Goal: Information Seeking & Learning: Learn about a topic

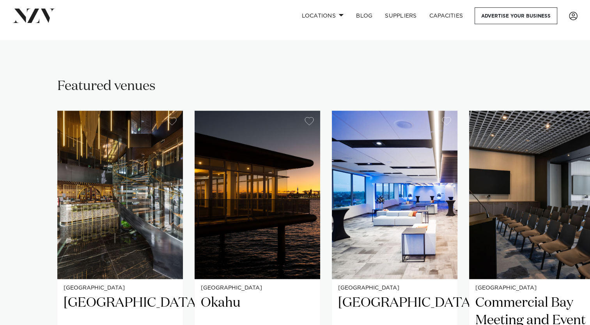
scroll to position [546, 0]
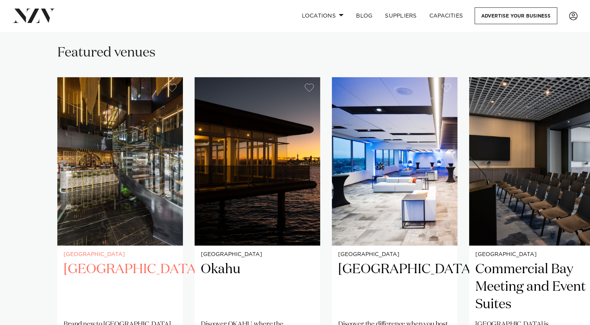
click at [142, 203] on img "1 / 26" at bounding box center [120, 161] width 126 height 168
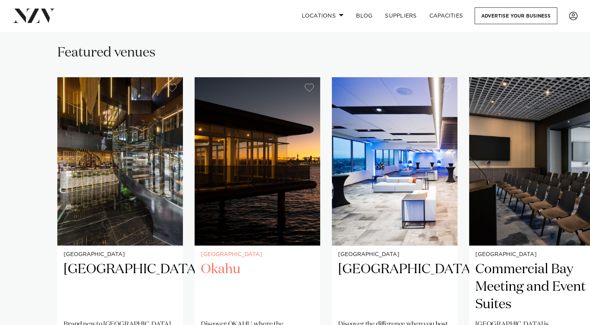
click at [244, 135] on img "2 / 26" at bounding box center [257, 161] width 126 height 168
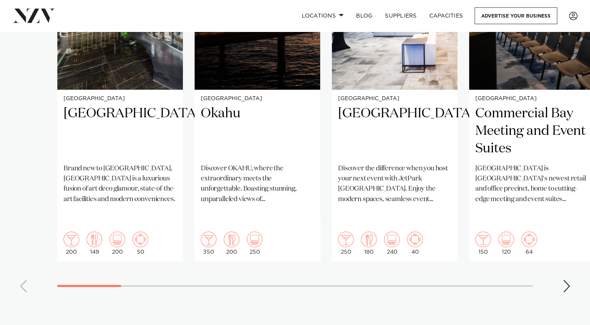
scroll to position [702, 0]
click at [569, 280] on div "Next slide" at bounding box center [566, 286] width 8 height 12
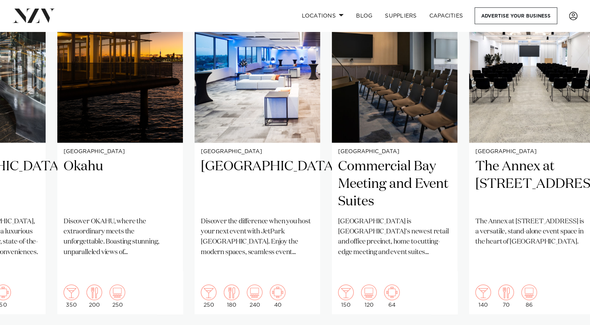
scroll to position [663, 0]
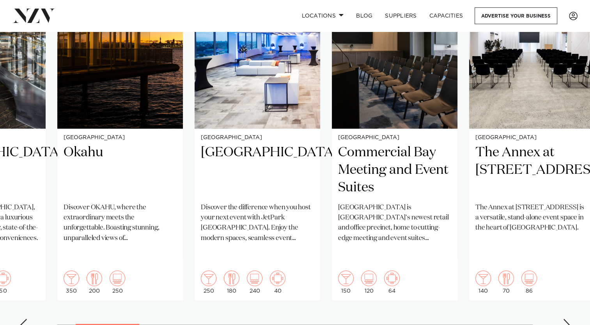
click at [564, 319] on div "Next slide" at bounding box center [566, 325] width 8 height 12
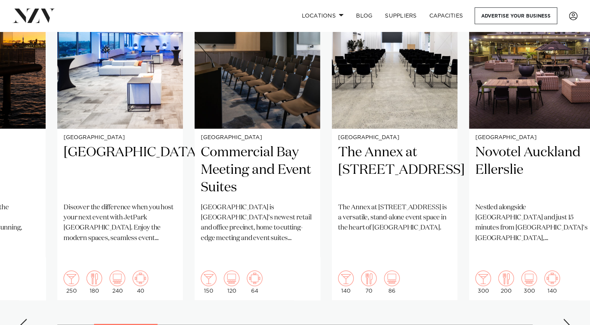
click at [564, 319] on div "Next slide" at bounding box center [566, 325] width 8 height 12
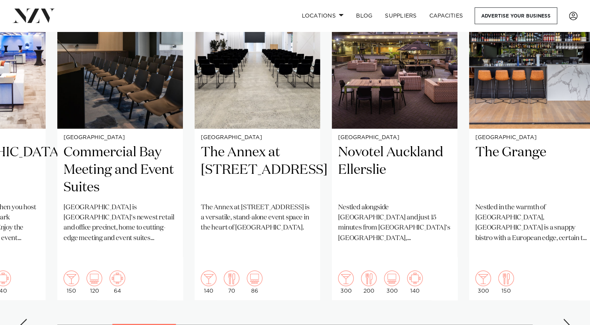
click at [564, 319] on div "Next slide" at bounding box center [566, 325] width 8 height 12
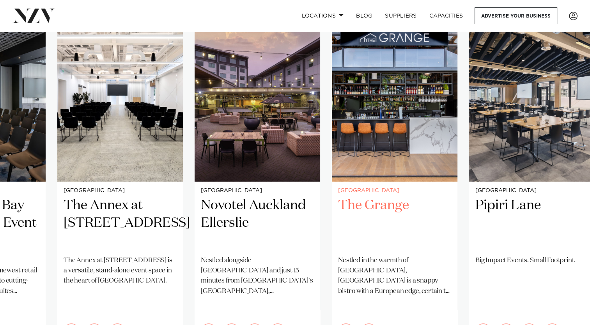
scroll to position [624, 0]
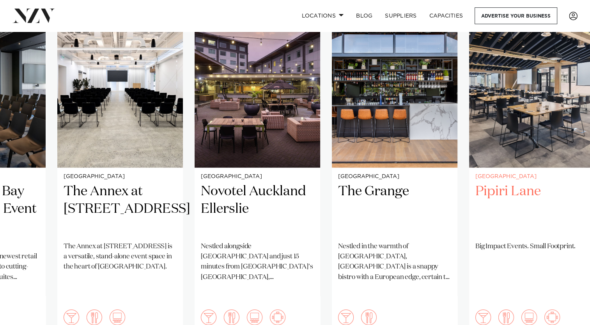
click at [535, 149] on img "8 / 26" at bounding box center [532, 83] width 126 height 168
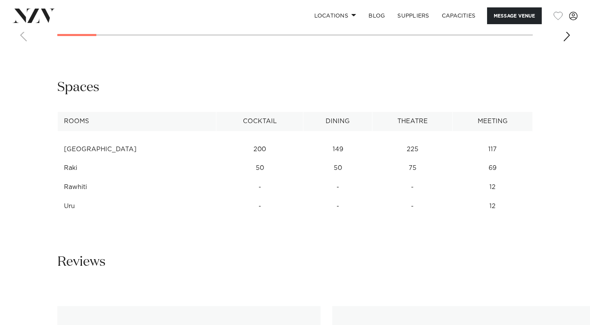
scroll to position [1013, 0]
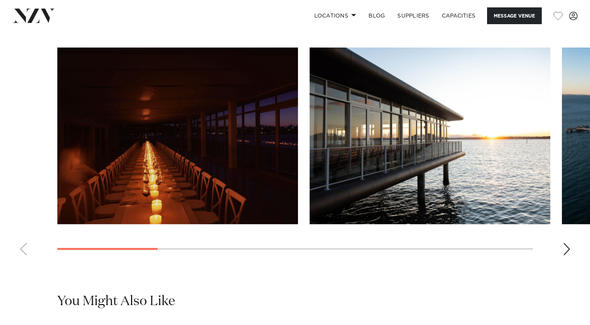
scroll to position [702, 0]
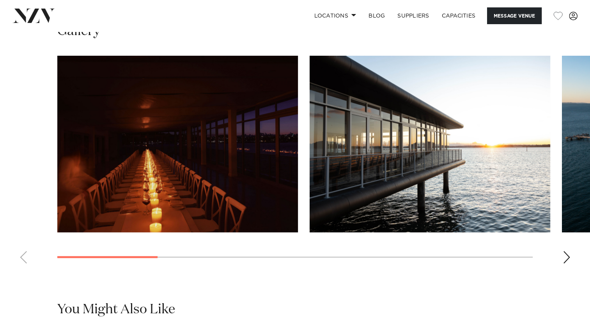
click at [568, 251] on div "Next slide" at bounding box center [566, 257] width 8 height 12
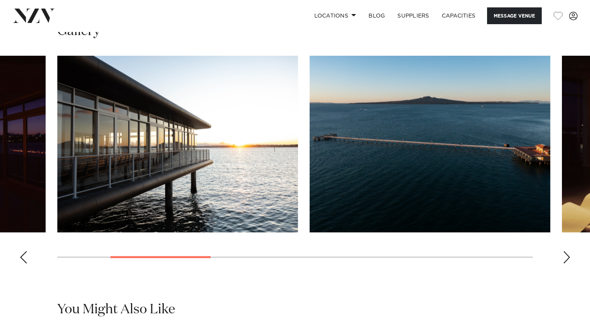
click at [565, 251] on div "Next slide" at bounding box center [566, 257] width 8 height 12
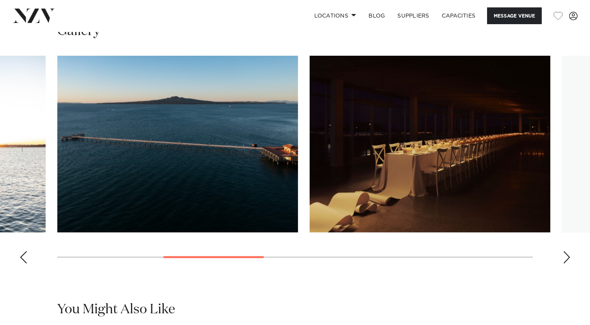
click at [561, 247] on swiper-container at bounding box center [295, 163] width 590 height 214
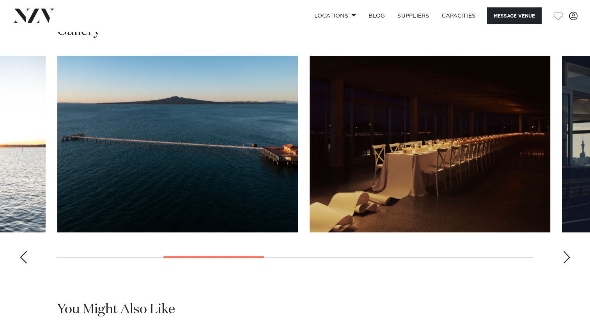
click at [563, 251] on div "Next slide" at bounding box center [566, 257] width 8 height 12
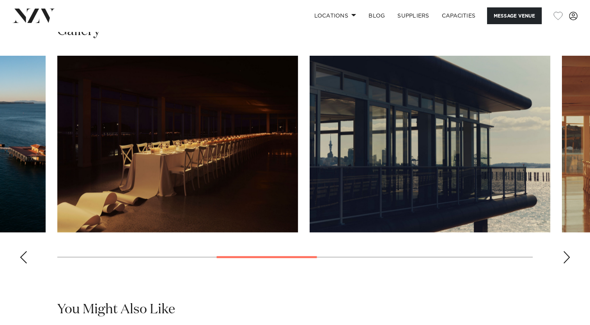
click at [563, 251] on div "Next slide" at bounding box center [566, 257] width 8 height 12
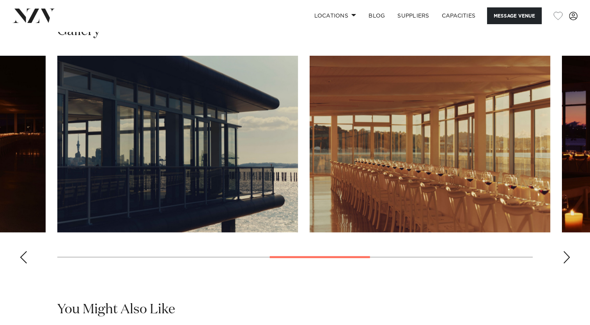
click at [563, 251] on div "Next slide" at bounding box center [566, 257] width 8 height 12
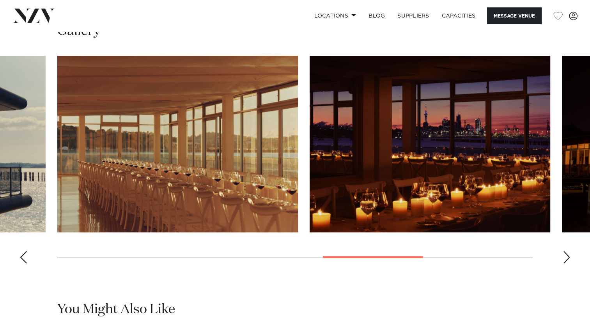
click at [562, 251] on div "Next slide" at bounding box center [566, 257] width 8 height 12
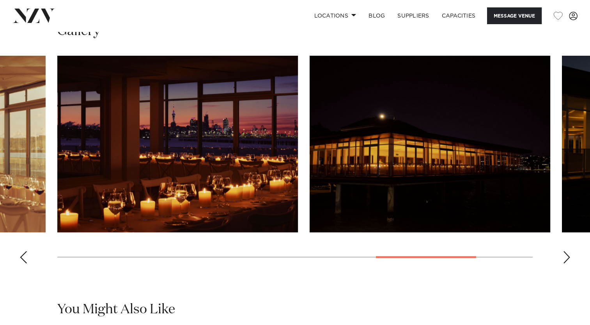
click at [562, 251] on div "Next slide" at bounding box center [566, 257] width 8 height 12
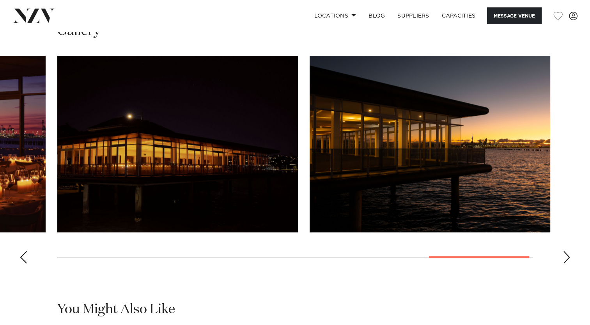
click at [562, 251] on div "Next slide" at bounding box center [566, 257] width 8 height 12
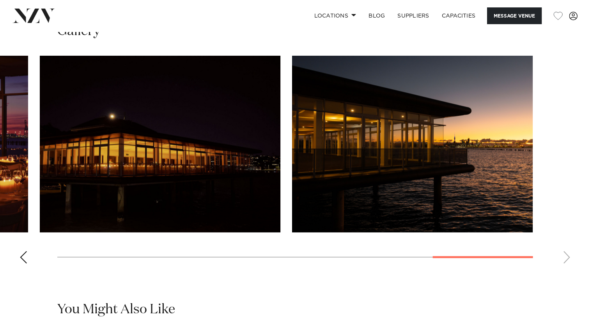
click at [562, 246] on swiper-container at bounding box center [295, 163] width 590 height 214
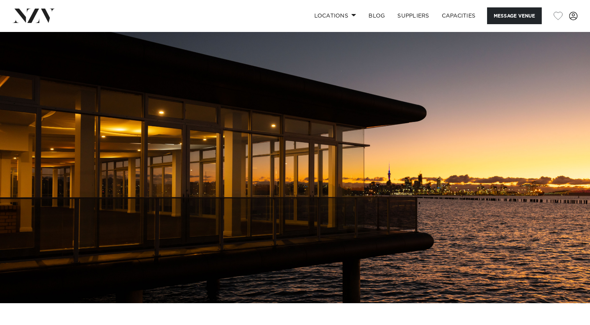
scroll to position [0, 0]
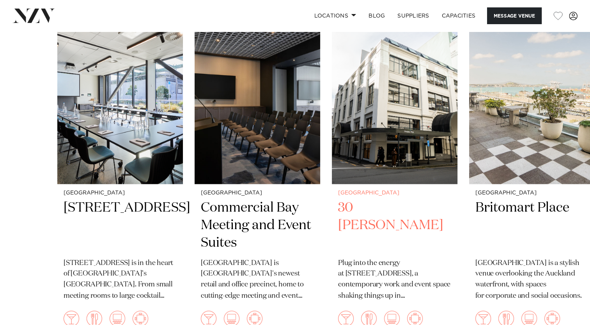
scroll to position [1208, 0]
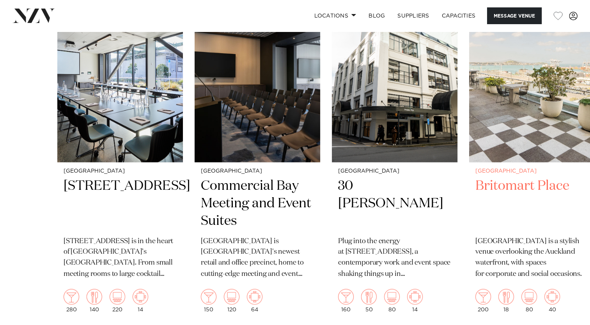
click at [532, 124] on img "4 / 6" at bounding box center [532, 78] width 126 height 168
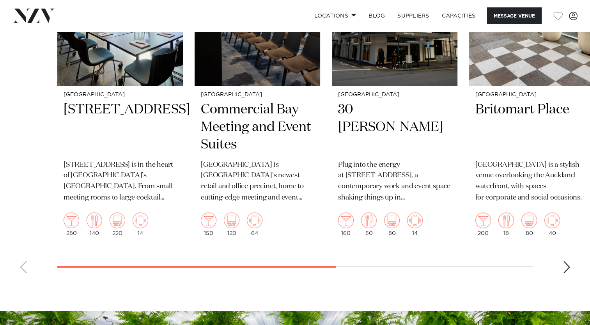
scroll to position [1286, 0]
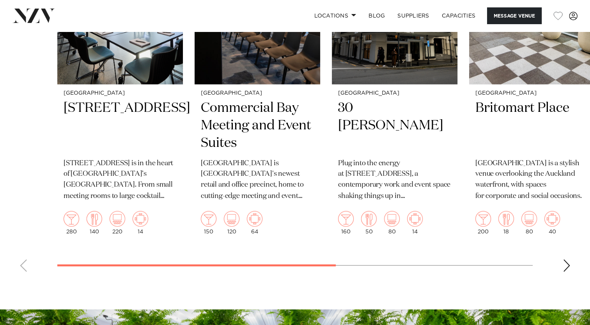
click at [562, 267] on swiper-container "Auckland 12 Madden Street 12 Madden Street is in the heart of Auckland’s Wynyar…" at bounding box center [295, 97] width 590 height 362
click at [565, 267] on div "Next slide" at bounding box center [566, 265] width 8 height 12
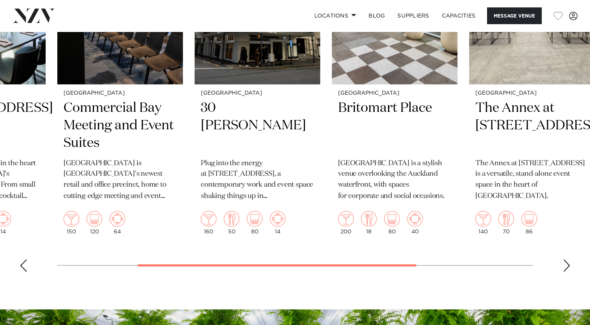
click at [565, 267] on div "Next slide" at bounding box center [566, 265] width 8 height 12
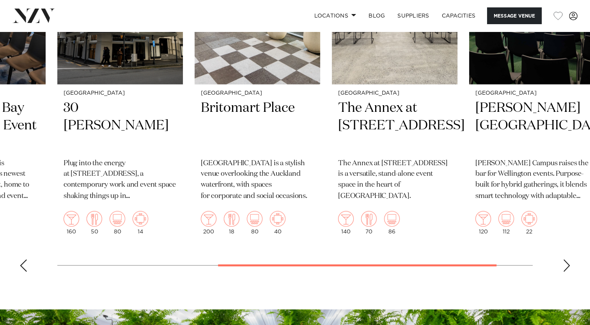
click at [565, 267] on div "Next slide" at bounding box center [566, 265] width 8 height 12
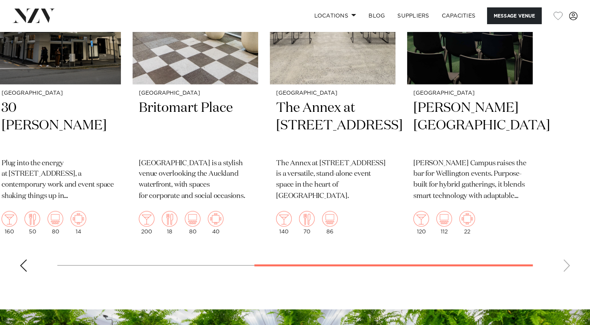
click at [565, 267] on swiper-container "Auckland 12 Madden Street 12 Madden Street is in the heart of Auckland’s Wynyar…" at bounding box center [295, 97] width 590 height 362
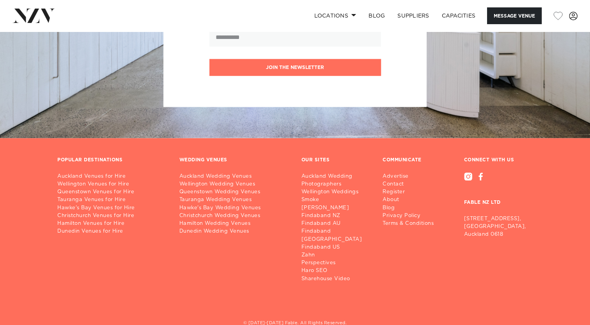
scroll to position [1706, 0]
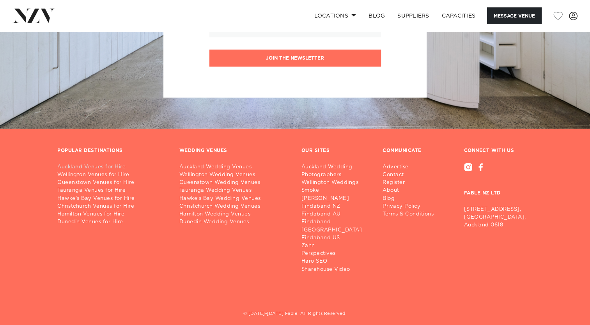
click at [96, 167] on link "Auckland Venues for Hire" at bounding box center [112, 167] width 110 height 8
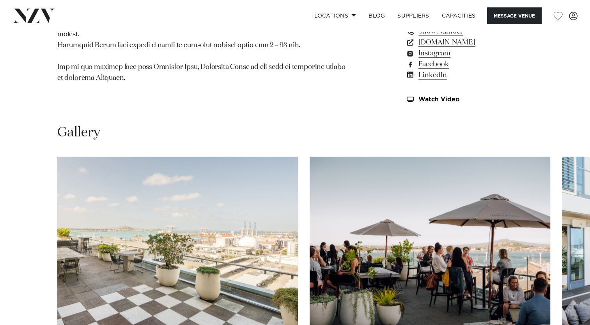
scroll to position [741, 0]
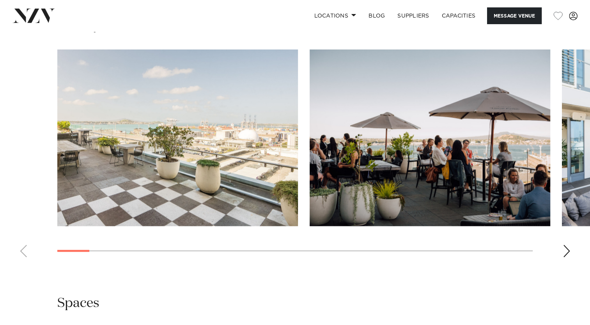
click at [568, 254] on div "Next slide" at bounding box center [566, 251] width 8 height 12
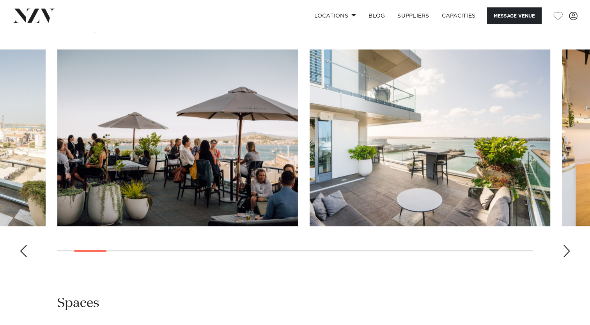
click at [566, 254] on div "Next slide" at bounding box center [566, 251] width 8 height 12
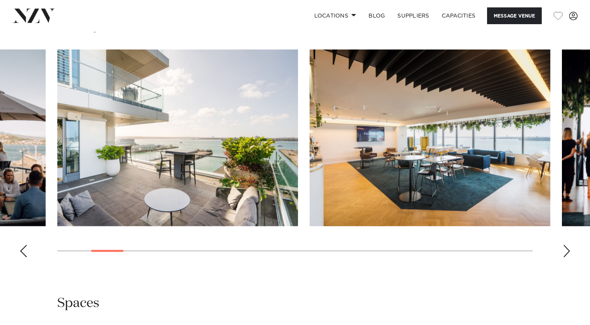
click at [566, 254] on div "Next slide" at bounding box center [566, 251] width 8 height 12
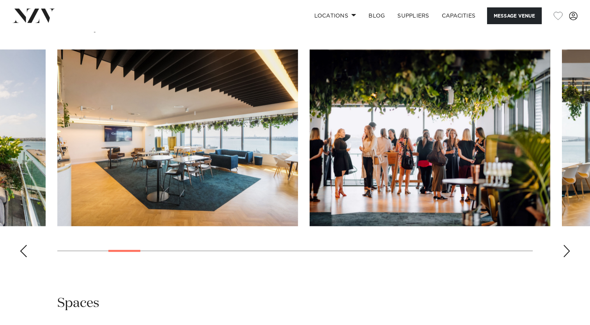
click at [566, 254] on div "Next slide" at bounding box center [566, 251] width 8 height 12
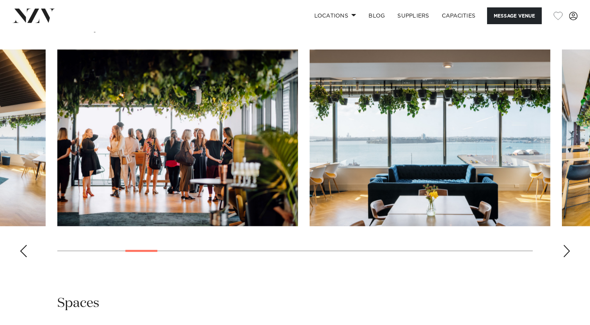
click at [566, 254] on div "Next slide" at bounding box center [566, 251] width 8 height 12
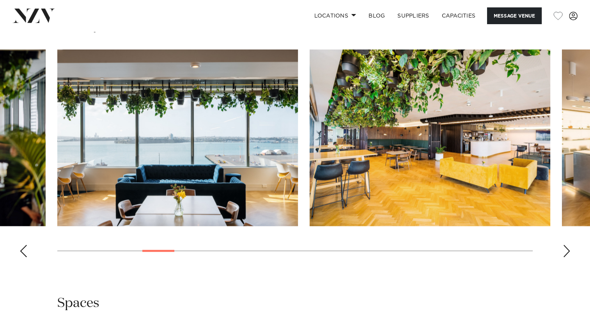
click at [566, 254] on div "Next slide" at bounding box center [566, 251] width 8 height 12
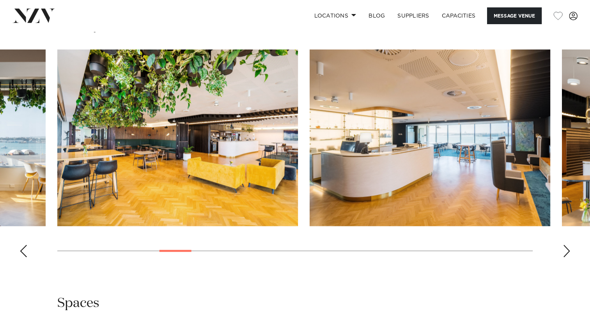
click at [566, 254] on div "Next slide" at bounding box center [566, 251] width 8 height 12
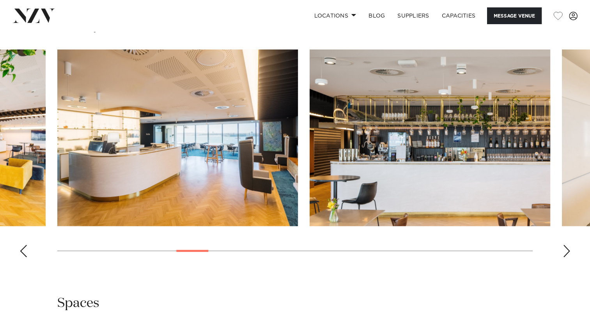
click at [566, 254] on div "Next slide" at bounding box center [566, 251] width 8 height 12
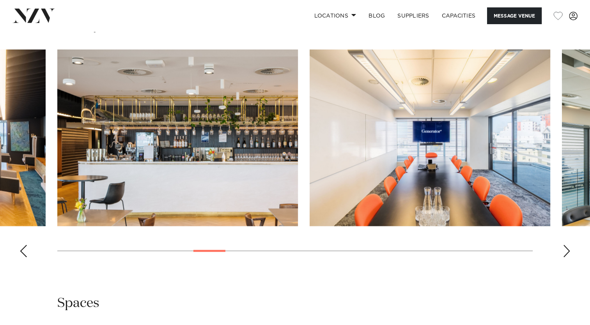
click at [566, 254] on div "Next slide" at bounding box center [566, 251] width 8 height 12
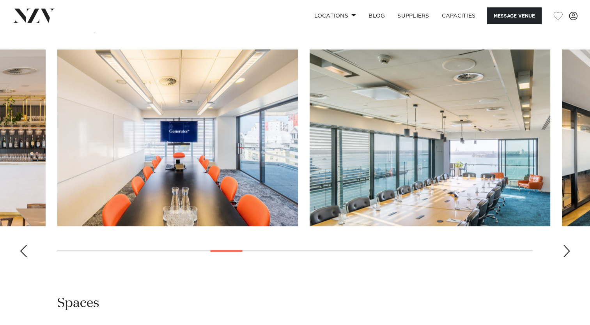
click at [566, 254] on div "Next slide" at bounding box center [566, 251] width 8 height 12
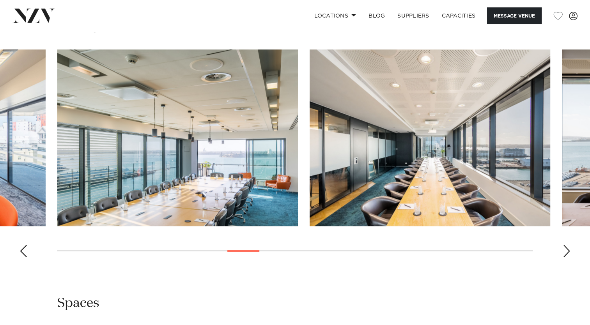
click at [566, 254] on div "Next slide" at bounding box center [566, 251] width 8 height 12
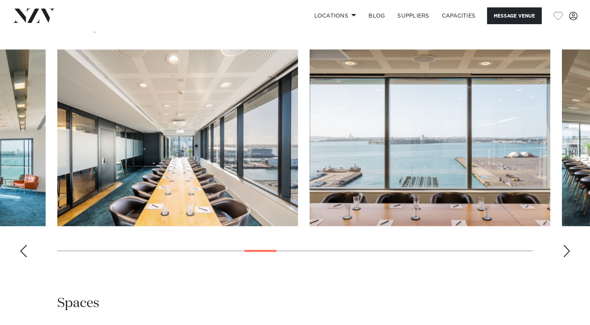
click at [566, 254] on div "Next slide" at bounding box center [566, 251] width 8 height 12
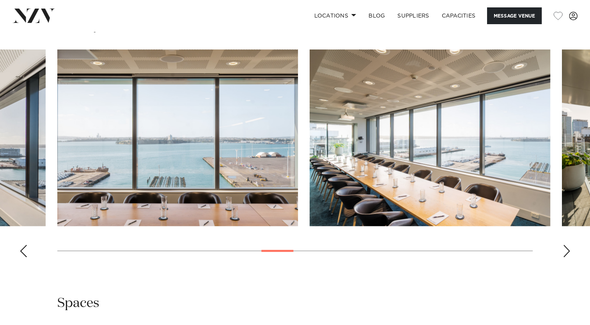
click at [566, 254] on div "Next slide" at bounding box center [566, 251] width 8 height 12
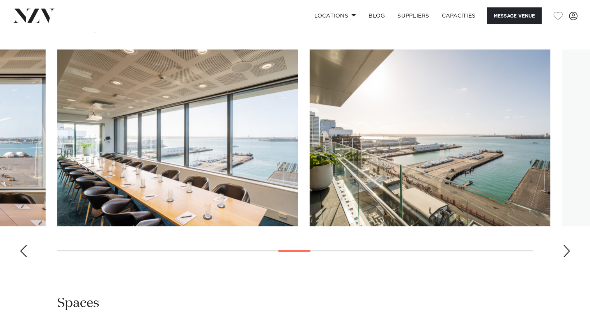
click at [566, 254] on div "Next slide" at bounding box center [566, 251] width 8 height 12
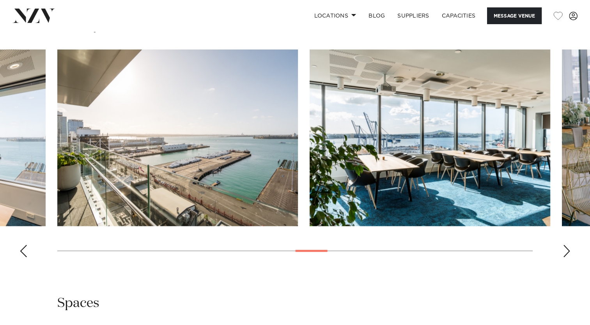
click at [566, 254] on div "Next slide" at bounding box center [566, 251] width 8 height 12
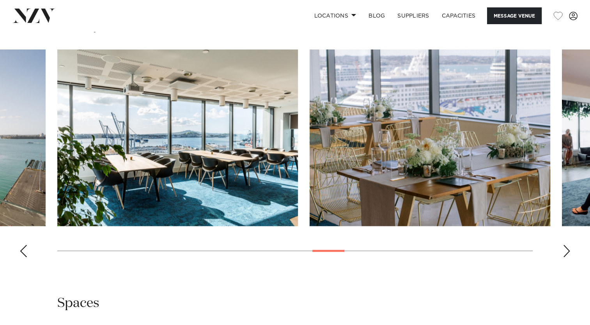
click at [566, 254] on div "Next slide" at bounding box center [566, 251] width 8 height 12
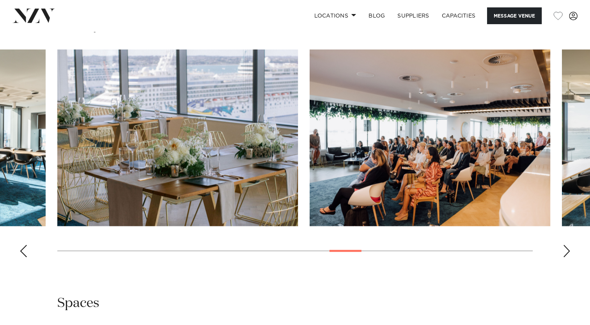
click at [566, 254] on div "Next slide" at bounding box center [566, 251] width 8 height 12
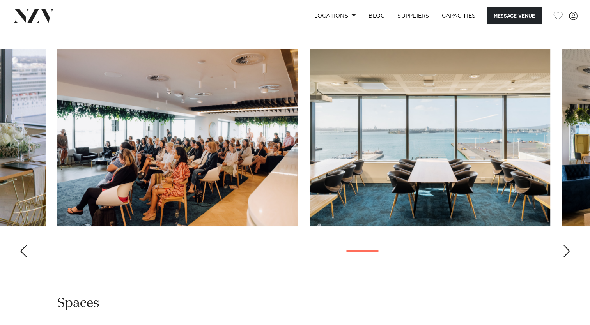
click at [566, 254] on div "Next slide" at bounding box center [566, 251] width 8 height 12
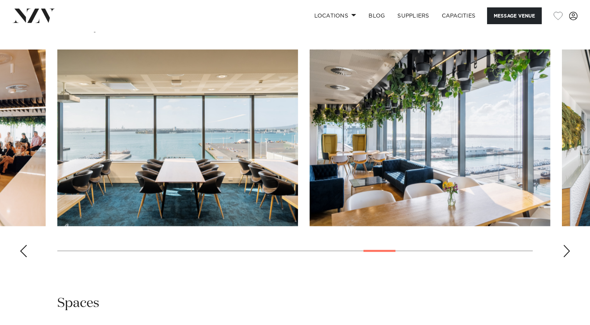
click at [566, 254] on div "Next slide" at bounding box center [566, 251] width 8 height 12
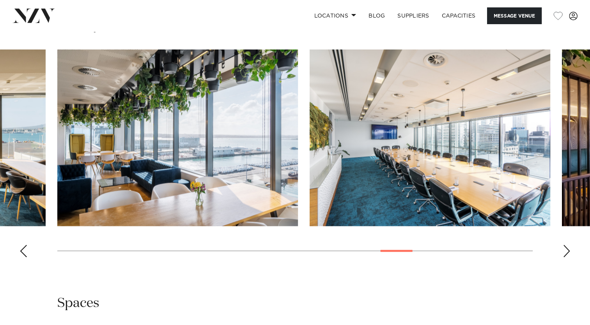
click at [566, 254] on div "Next slide" at bounding box center [566, 251] width 8 height 12
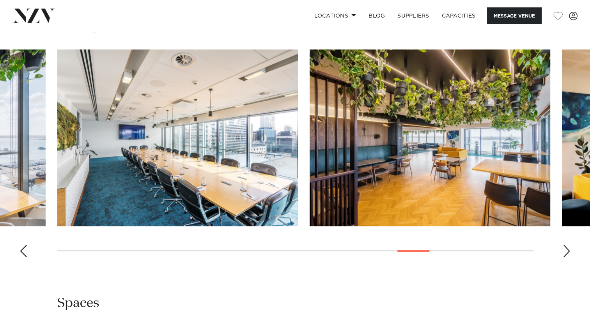
click at [566, 254] on div "Next slide" at bounding box center [566, 251] width 8 height 12
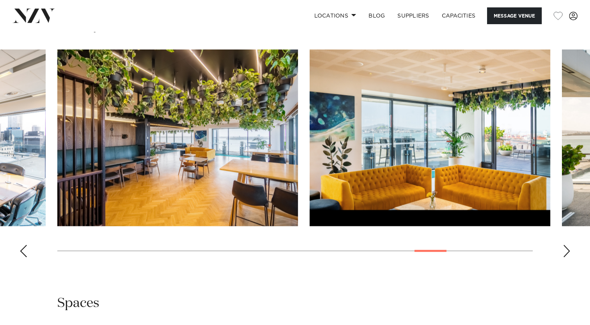
click at [566, 254] on div "Next slide" at bounding box center [566, 251] width 8 height 12
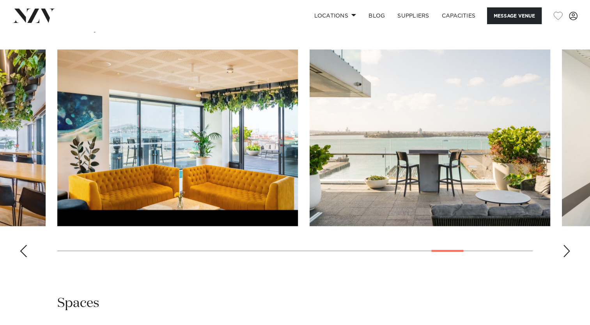
click at [566, 254] on div "Next slide" at bounding box center [566, 251] width 8 height 12
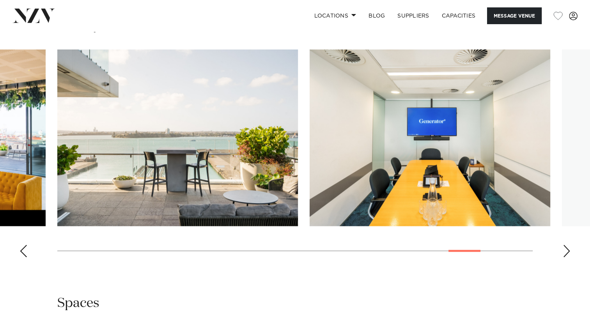
click at [566, 254] on div "Next slide" at bounding box center [566, 251] width 8 height 12
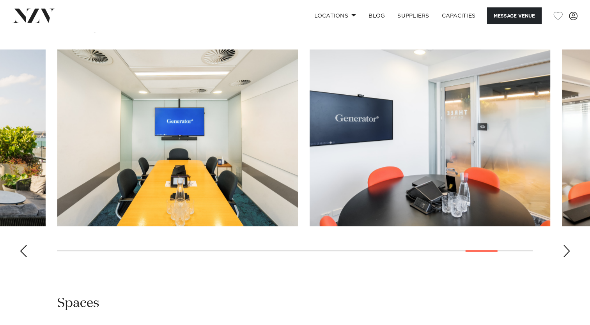
click at [566, 254] on div "Next slide" at bounding box center [566, 251] width 8 height 12
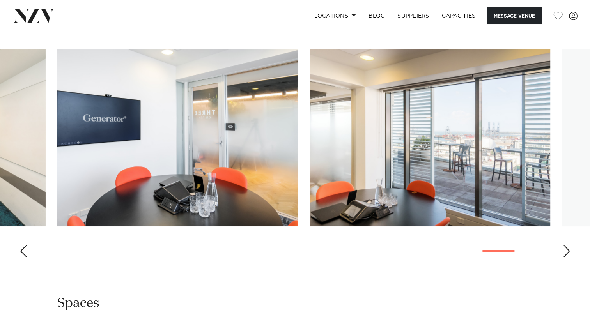
click at [566, 254] on div "Next slide" at bounding box center [566, 251] width 8 height 12
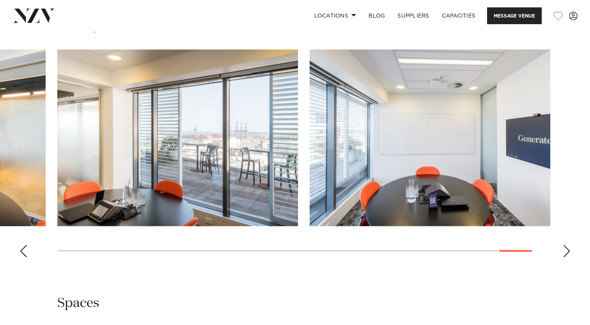
click at [566, 254] on div "Next slide" at bounding box center [566, 251] width 8 height 12
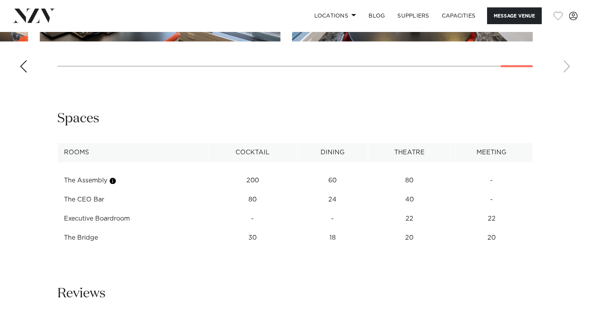
scroll to position [935, 0]
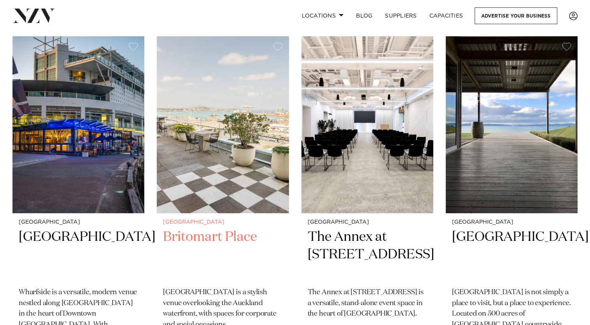
scroll to position [351, 0]
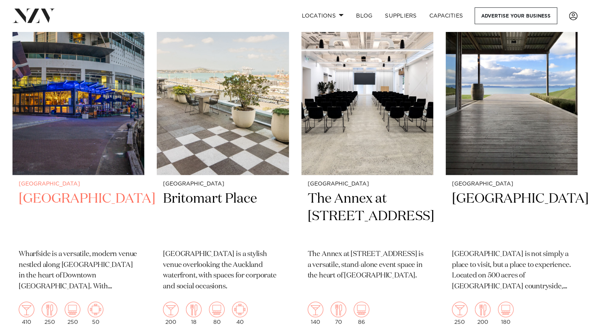
click at [64, 190] on h2 "[GEOGRAPHIC_DATA]" at bounding box center [78, 216] width 119 height 53
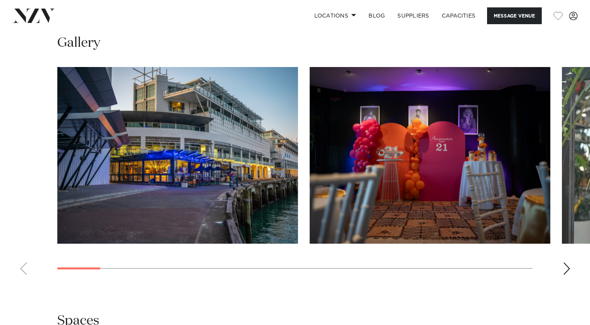
scroll to position [702, 0]
click at [562, 265] on div "Next slide" at bounding box center [566, 268] width 8 height 12
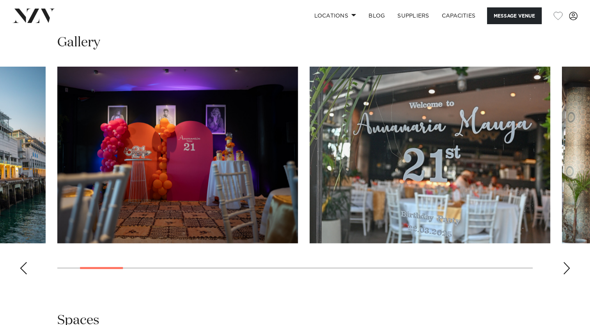
click at [563, 265] on div "Next slide" at bounding box center [566, 268] width 8 height 12
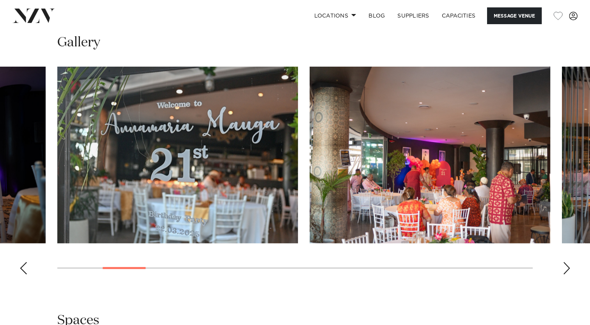
click at [563, 265] on div "Next slide" at bounding box center [566, 268] width 8 height 12
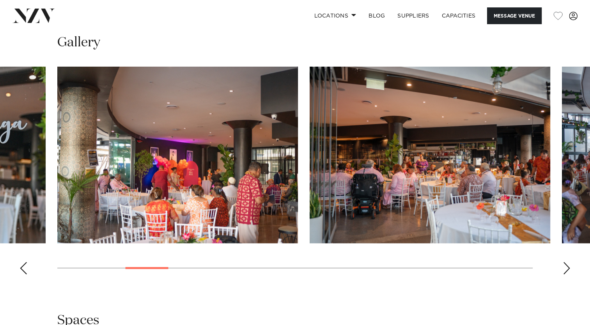
click at [563, 265] on div "Next slide" at bounding box center [566, 268] width 8 height 12
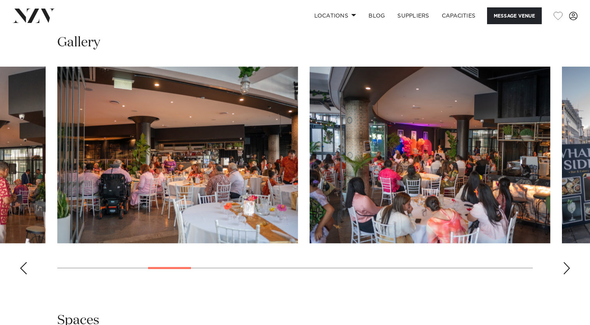
click at [563, 265] on div "Next slide" at bounding box center [566, 268] width 8 height 12
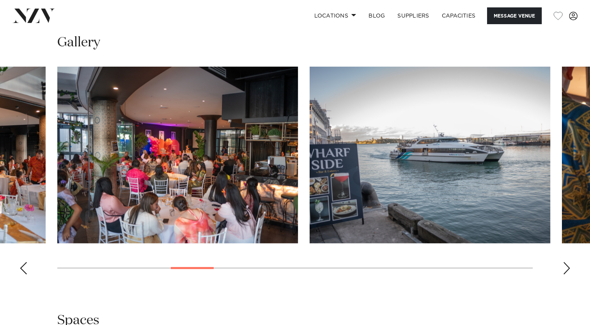
click at [563, 265] on div "Next slide" at bounding box center [566, 268] width 8 height 12
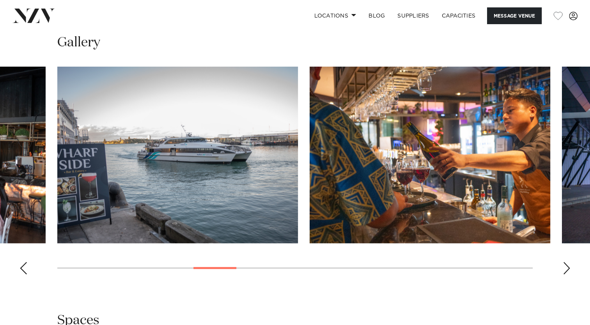
click at [563, 265] on div "Next slide" at bounding box center [566, 268] width 8 height 12
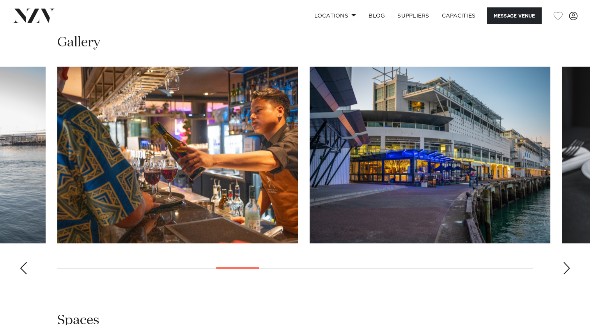
click at [563, 265] on div "Next slide" at bounding box center [566, 268] width 8 height 12
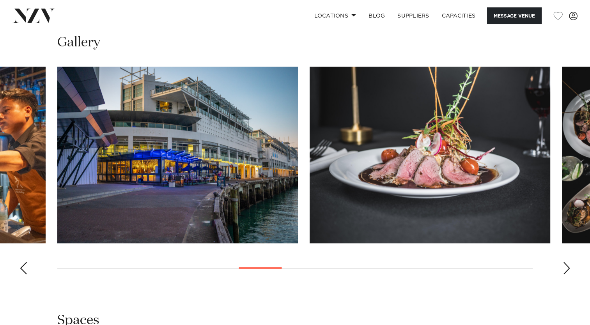
click at [563, 265] on div "Next slide" at bounding box center [566, 268] width 8 height 12
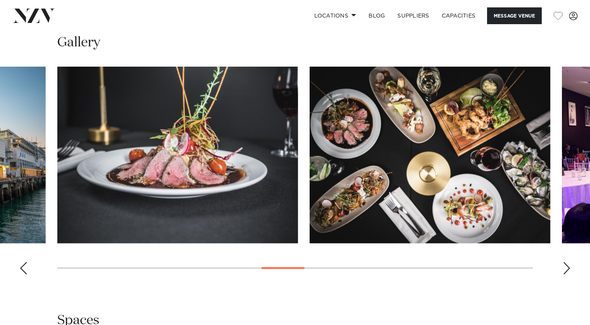
click at [563, 265] on div "Next slide" at bounding box center [566, 268] width 8 height 12
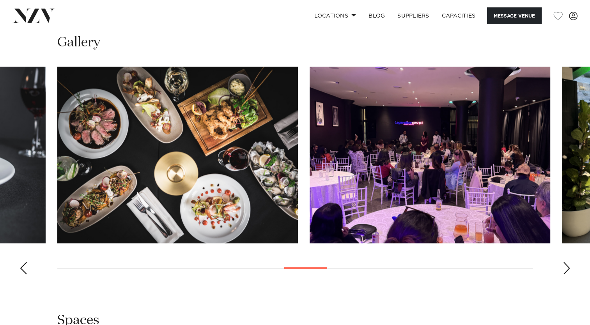
click at [563, 265] on div "Next slide" at bounding box center [566, 268] width 8 height 12
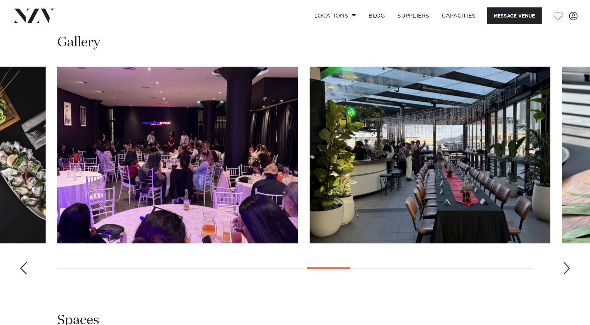
click at [563, 265] on div "Next slide" at bounding box center [566, 268] width 8 height 12
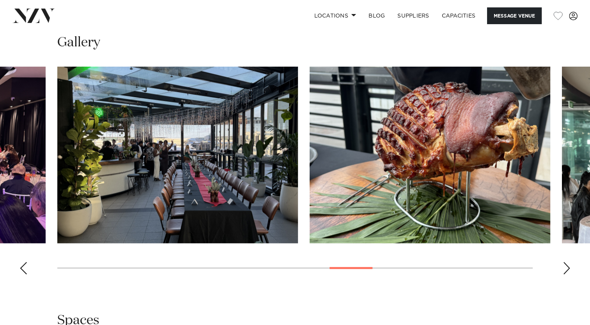
click at [563, 265] on div "Next slide" at bounding box center [566, 268] width 8 height 12
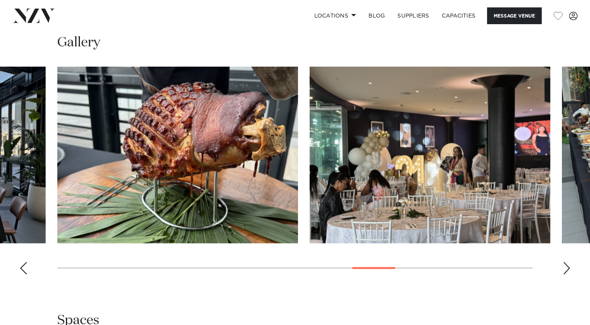
click at [563, 265] on div "Next slide" at bounding box center [566, 268] width 8 height 12
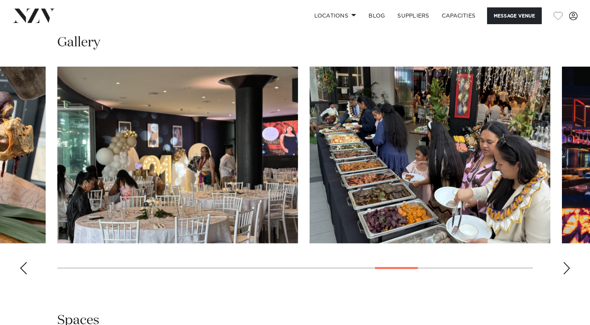
click at [563, 265] on div "Next slide" at bounding box center [566, 268] width 8 height 12
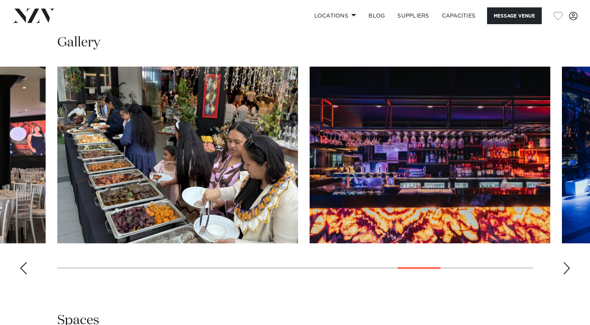
click at [563, 265] on div "Next slide" at bounding box center [566, 268] width 8 height 12
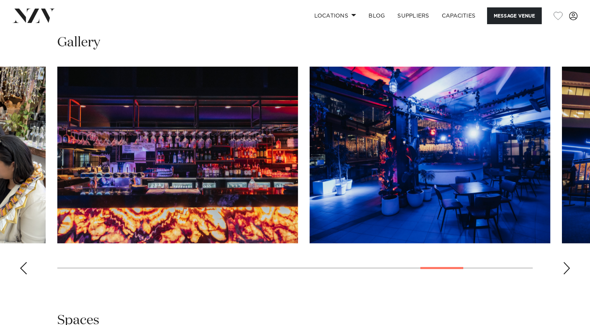
click at [563, 265] on div "Next slide" at bounding box center [566, 268] width 8 height 12
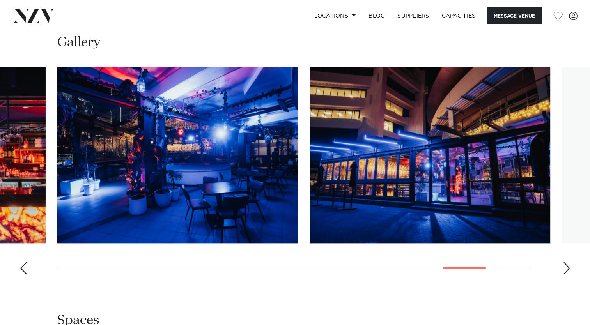
click at [563, 265] on div "Next slide" at bounding box center [566, 268] width 8 height 12
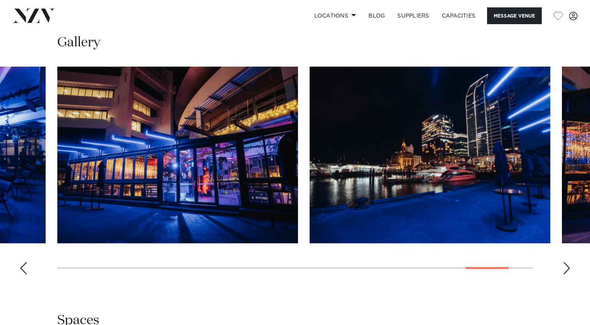
click at [563, 265] on div "Next slide" at bounding box center [566, 268] width 8 height 12
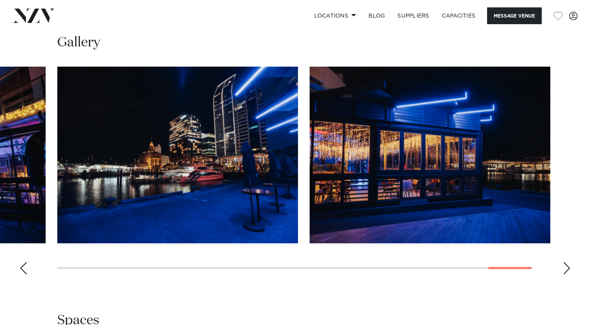
click at [563, 265] on div "Next slide" at bounding box center [566, 268] width 8 height 12
